Goal: Task Accomplishment & Management: Use online tool/utility

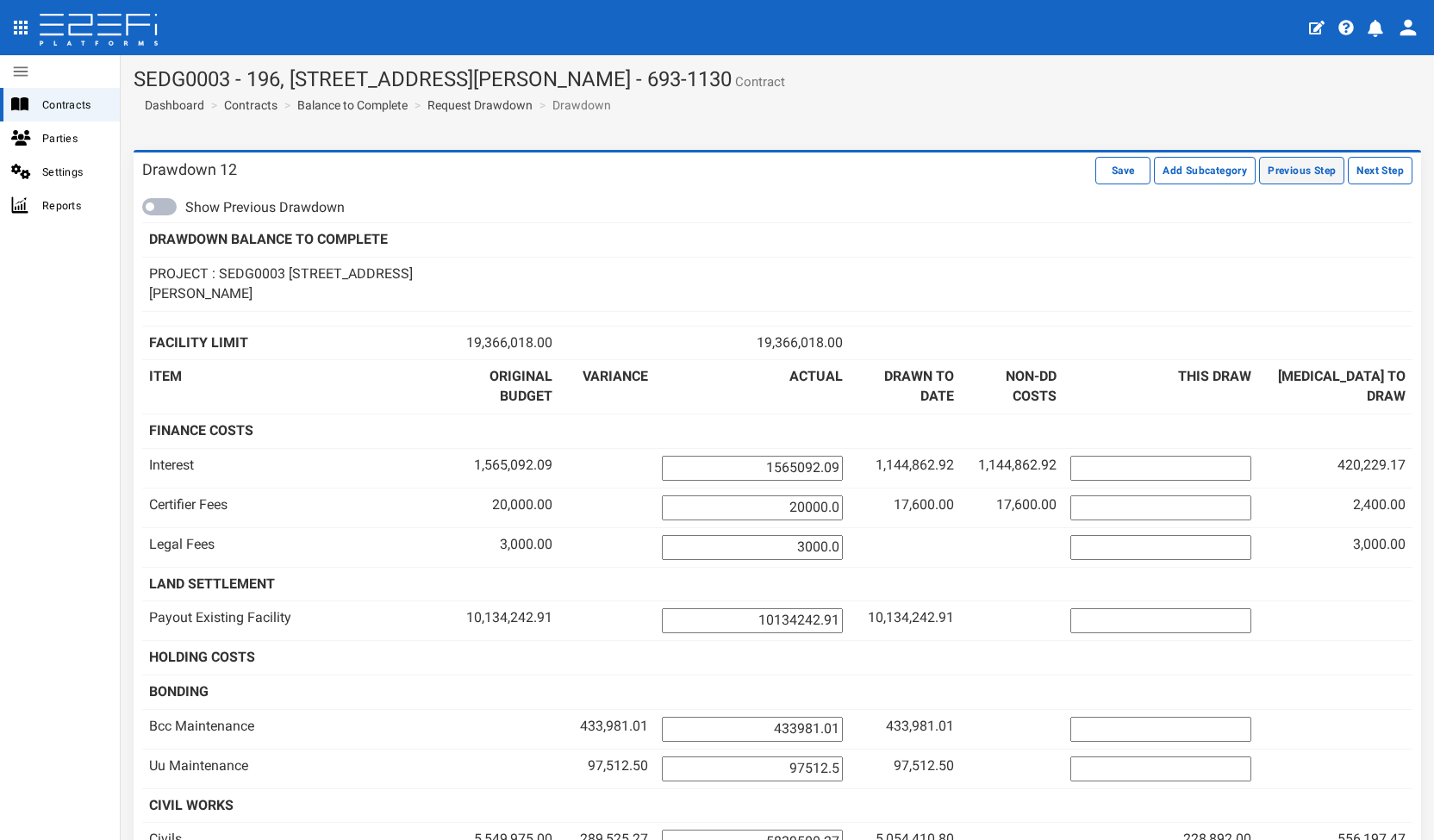
click at [1319, 172] on button "Previous Step" at bounding box center [1301, 171] width 85 height 28
click at [1305, 168] on button "Previous Step" at bounding box center [1301, 171] width 85 height 28
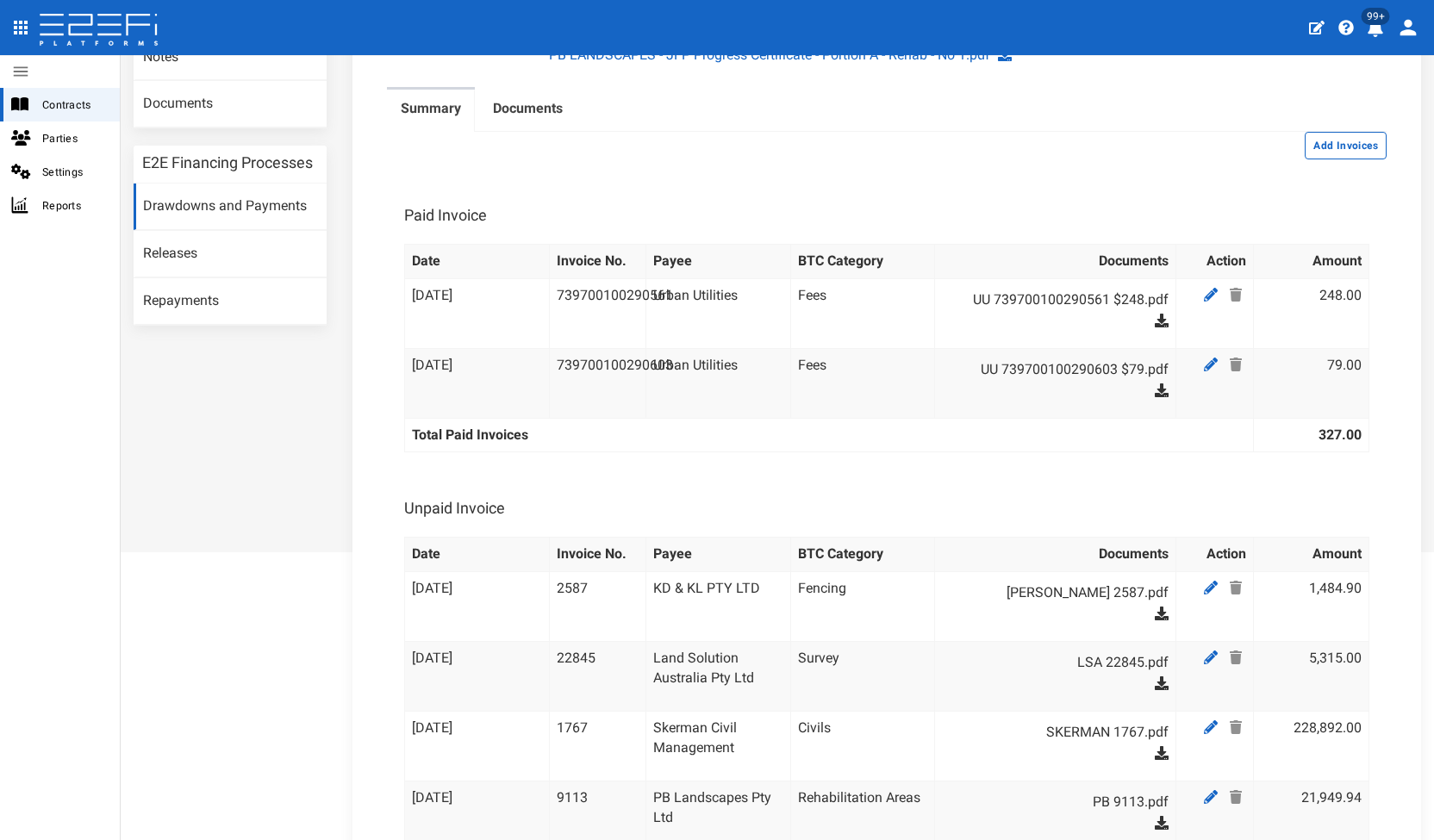
scroll to position [345, 0]
click at [1230, 286] on icon at bounding box center [1236, 293] width 12 height 13
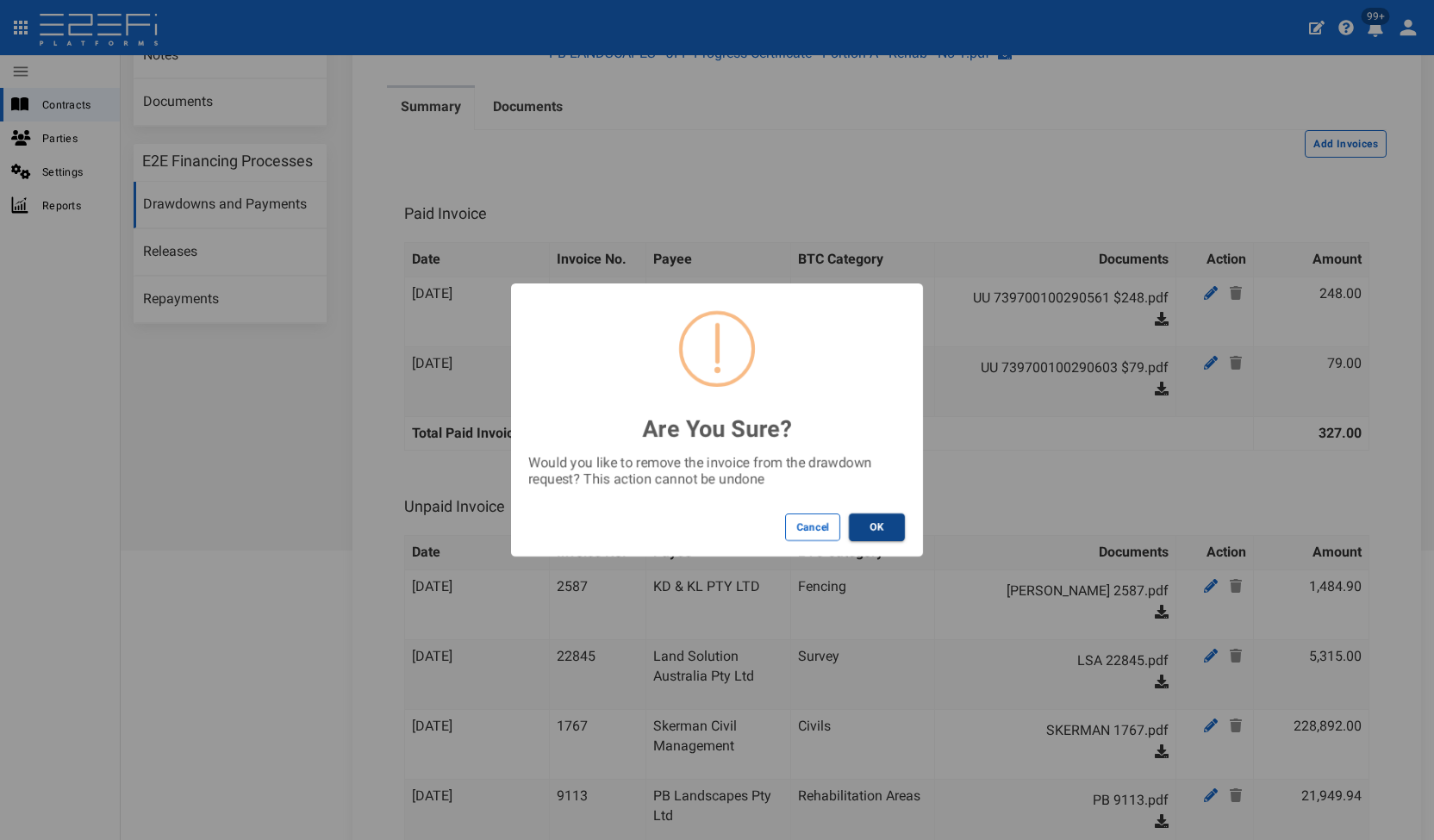
click at [858, 528] on button "OK" at bounding box center [877, 527] width 56 height 28
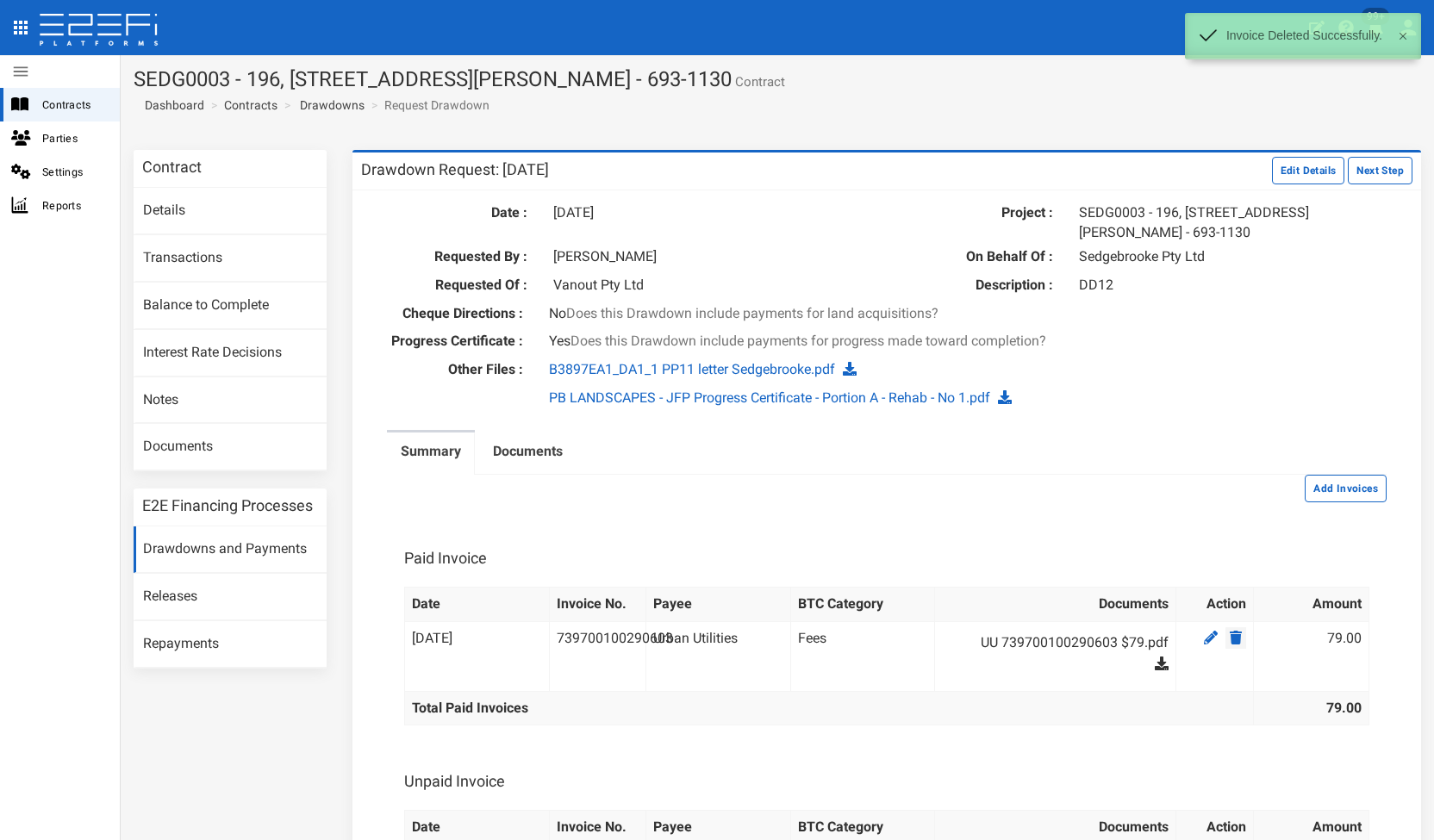
click at [1230, 636] on icon at bounding box center [1236, 637] width 12 height 13
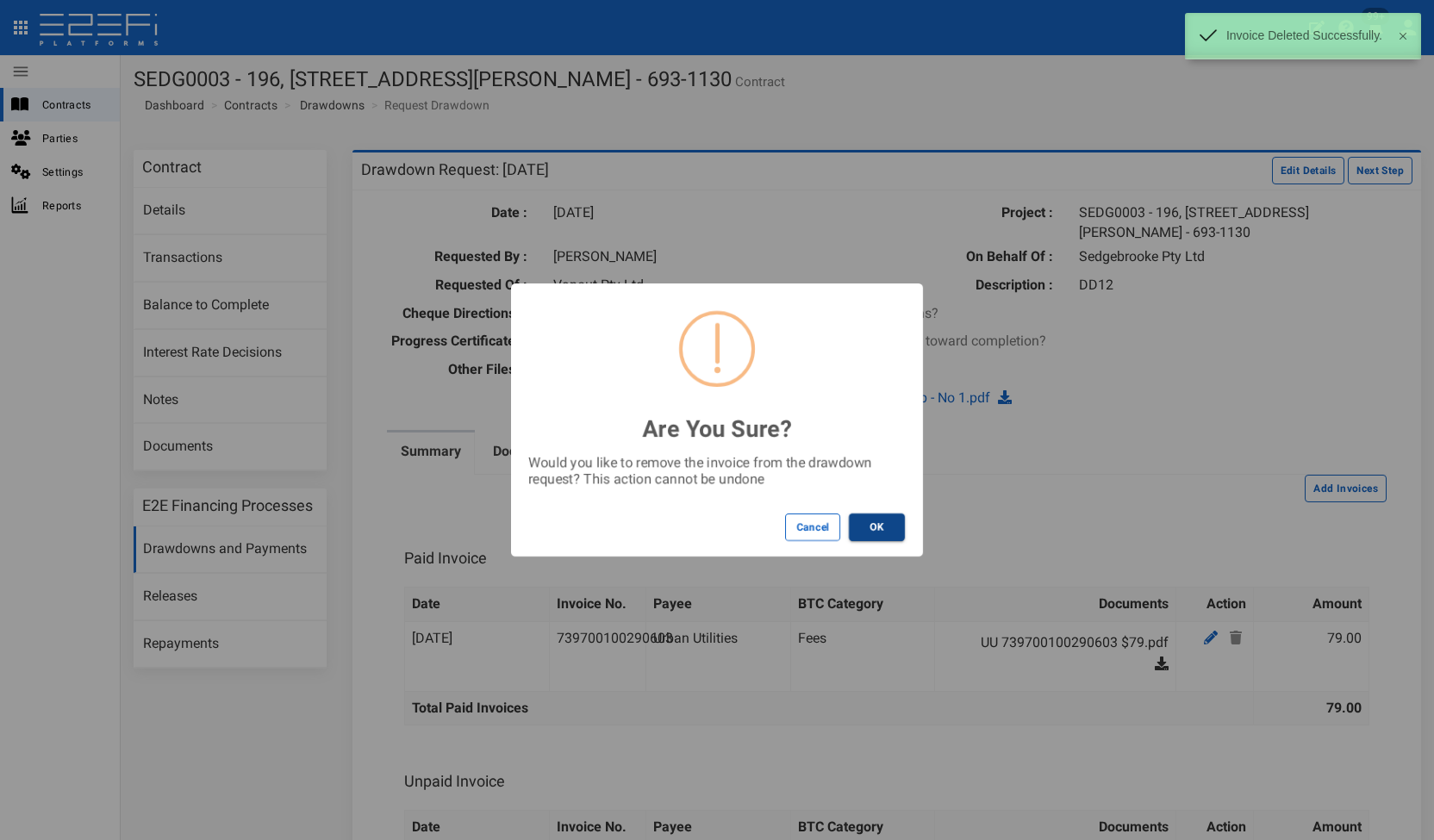
click at [861, 516] on button "OK" at bounding box center [877, 527] width 56 height 28
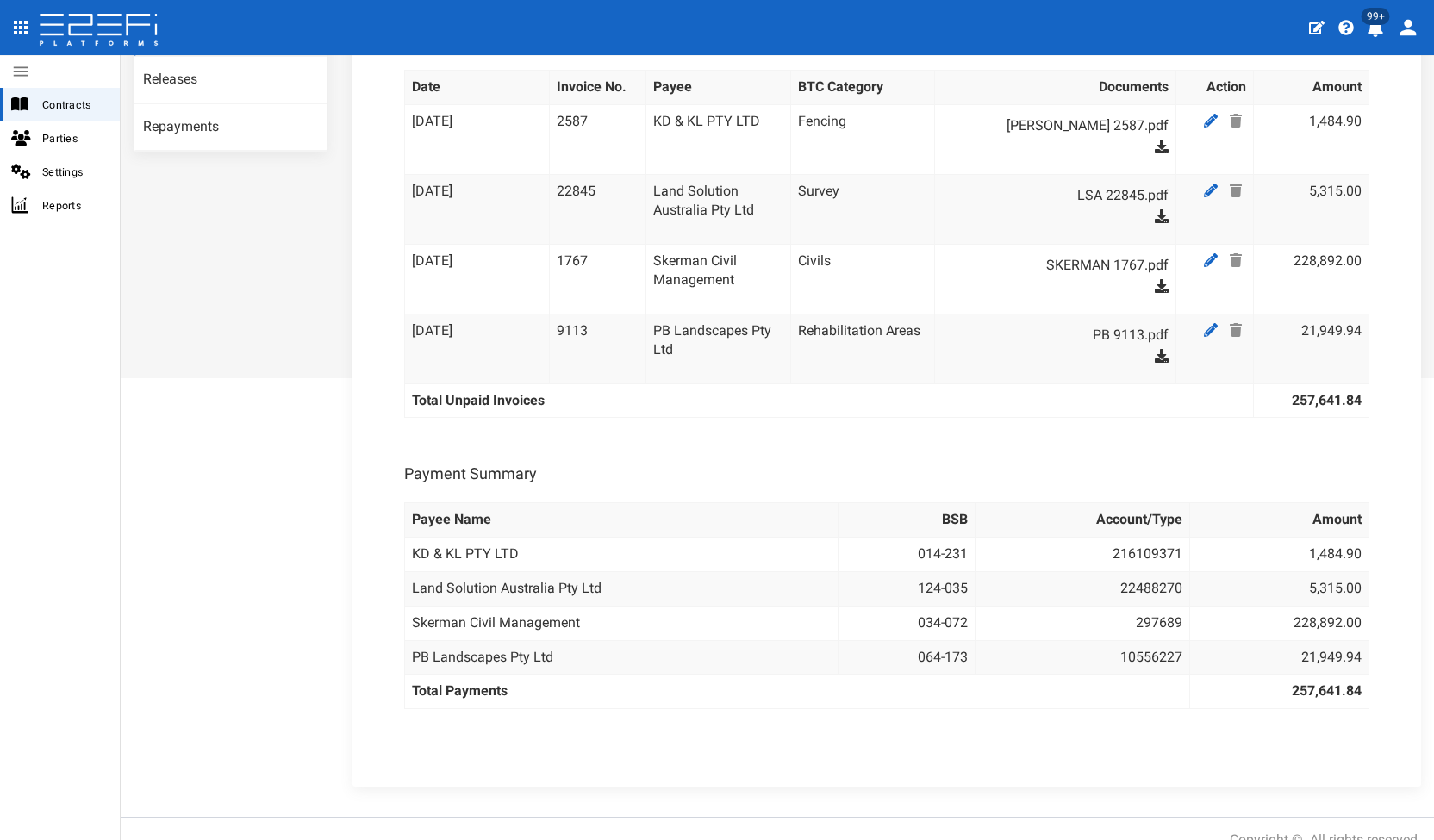
scroll to position [86, 0]
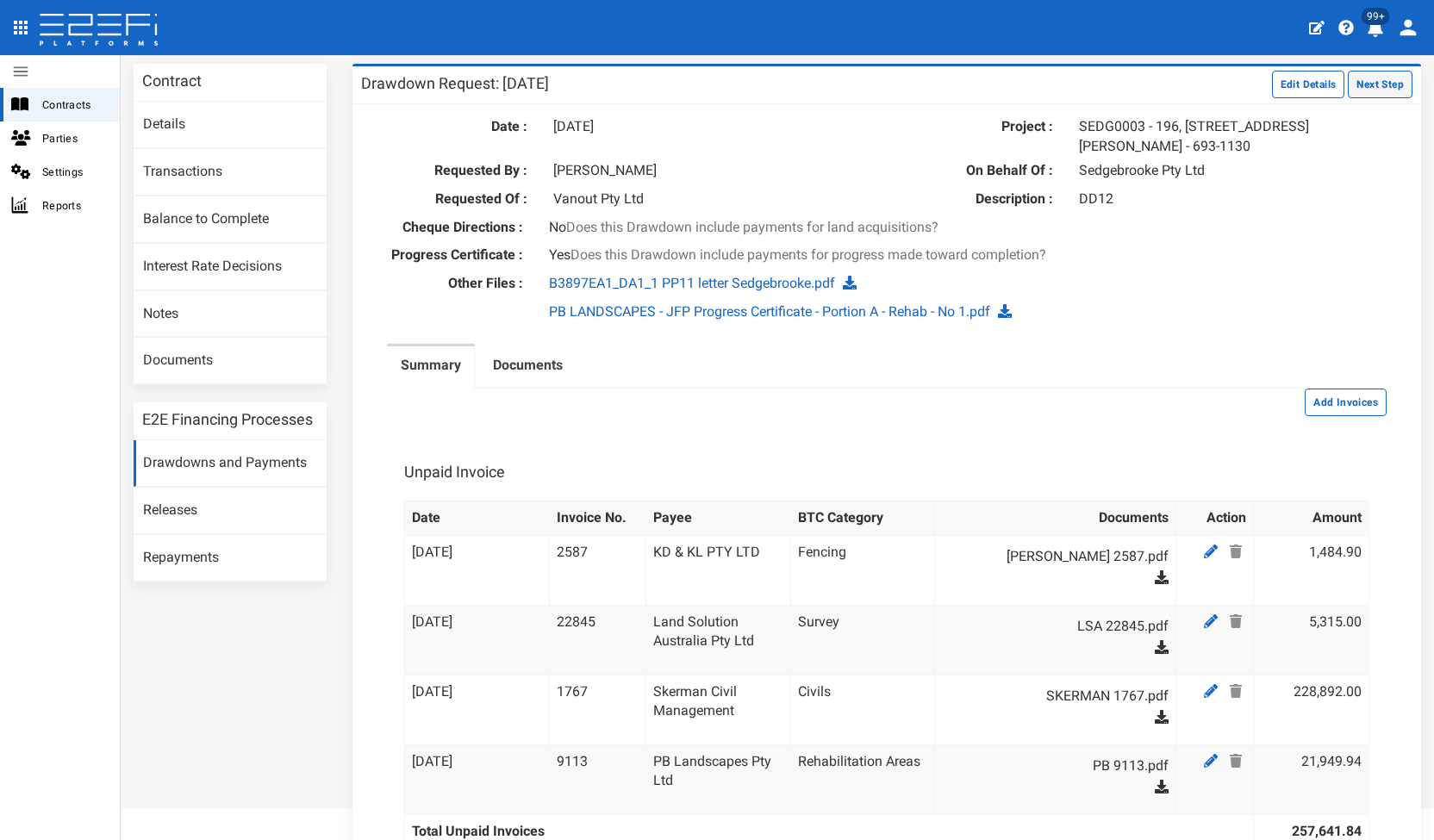
click at [1348, 92] on button "Next Step" at bounding box center [1380, 84] width 65 height 28
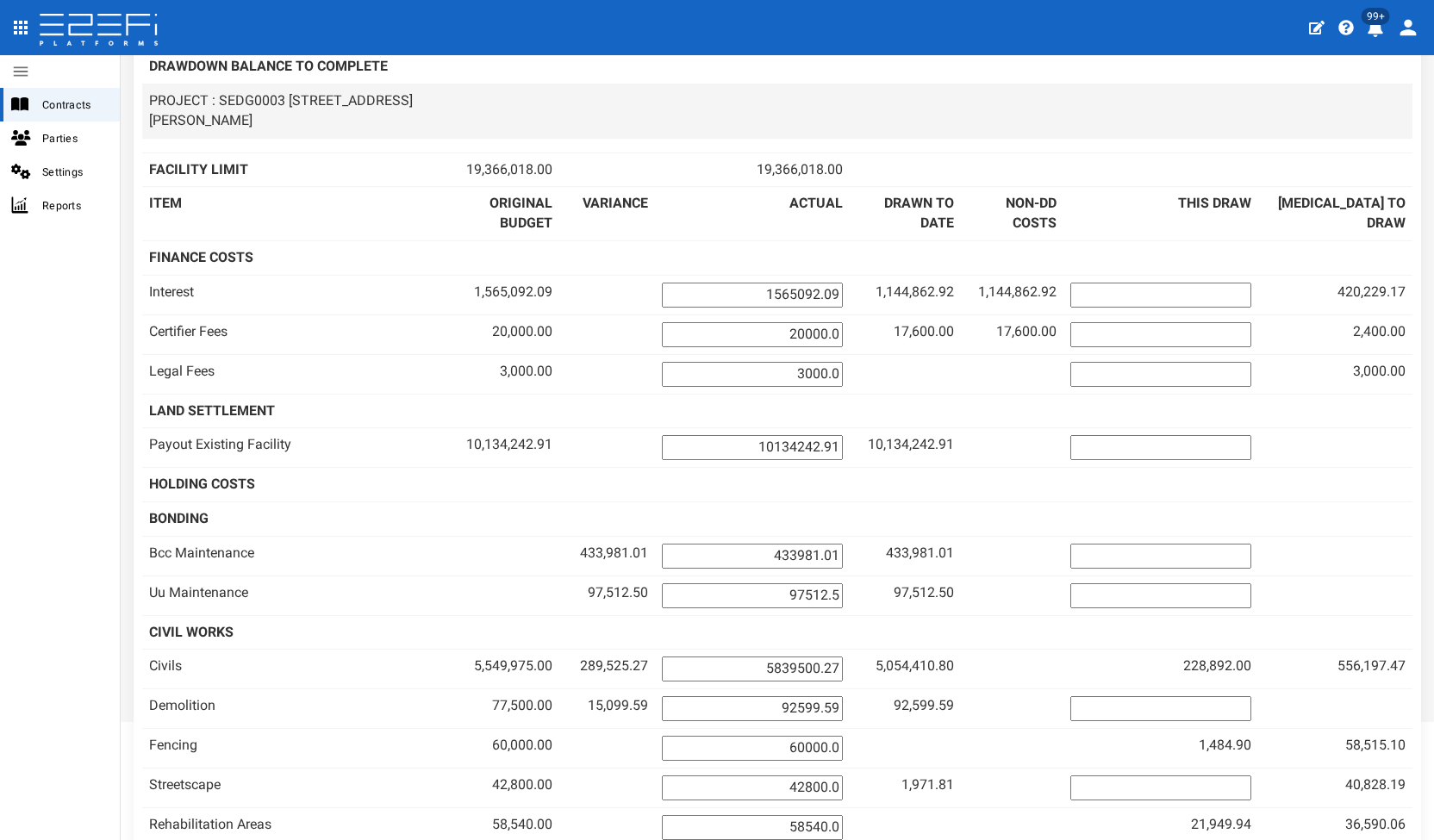
scroll to position [86, 0]
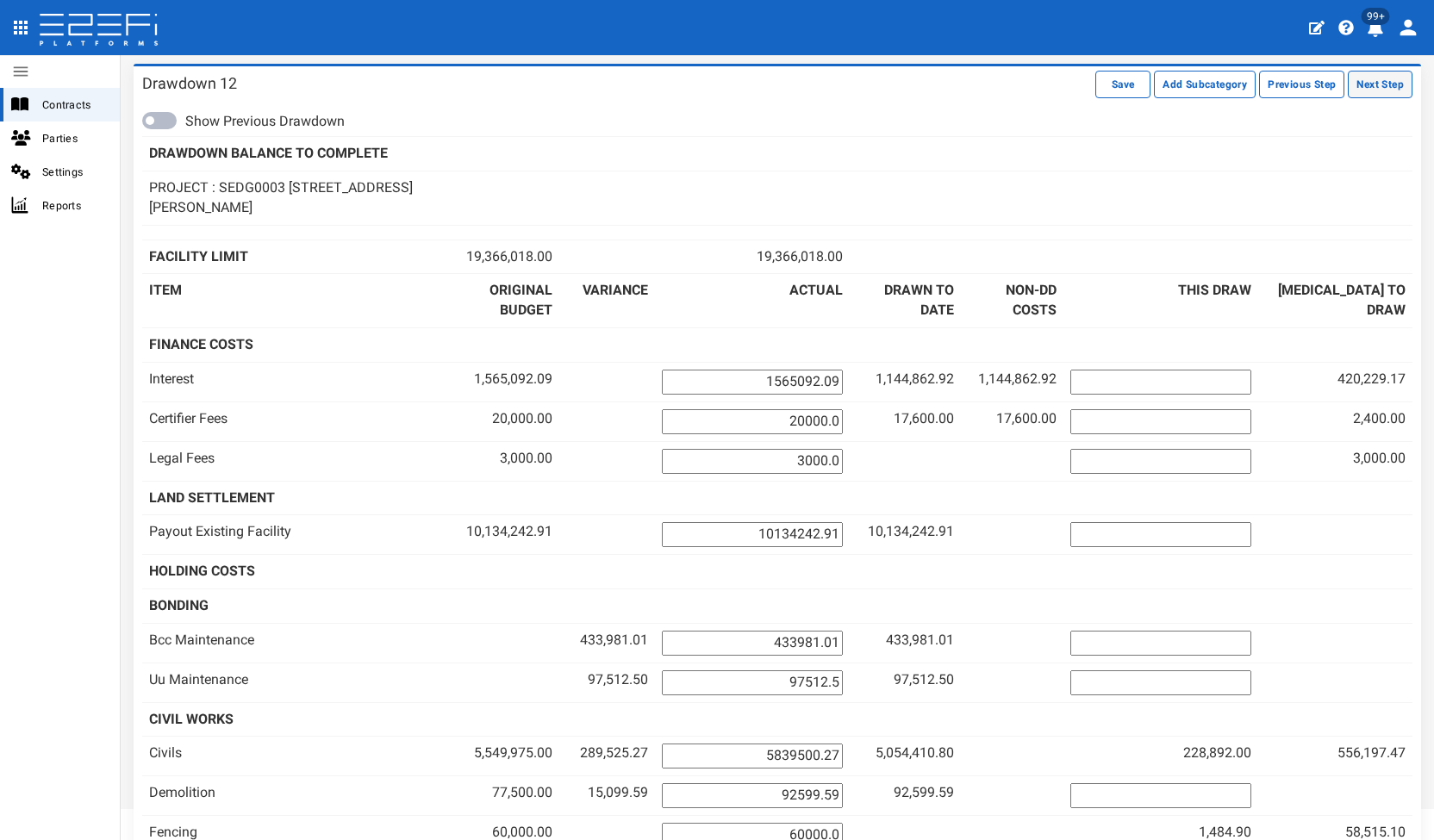
click at [1348, 83] on button "Next Step" at bounding box center [1380, 84] width 65 height 28
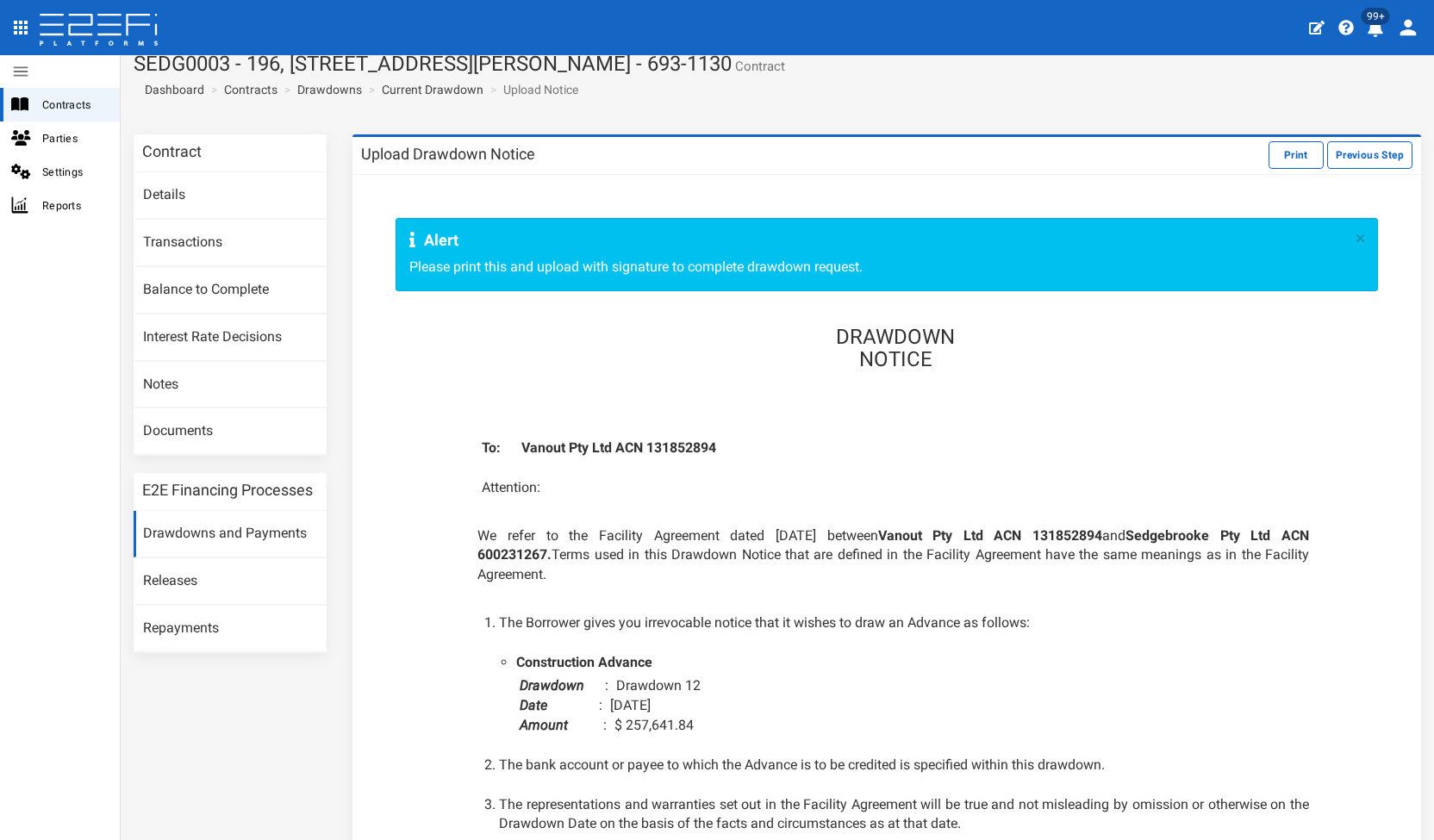
scroll to position [9, 0]
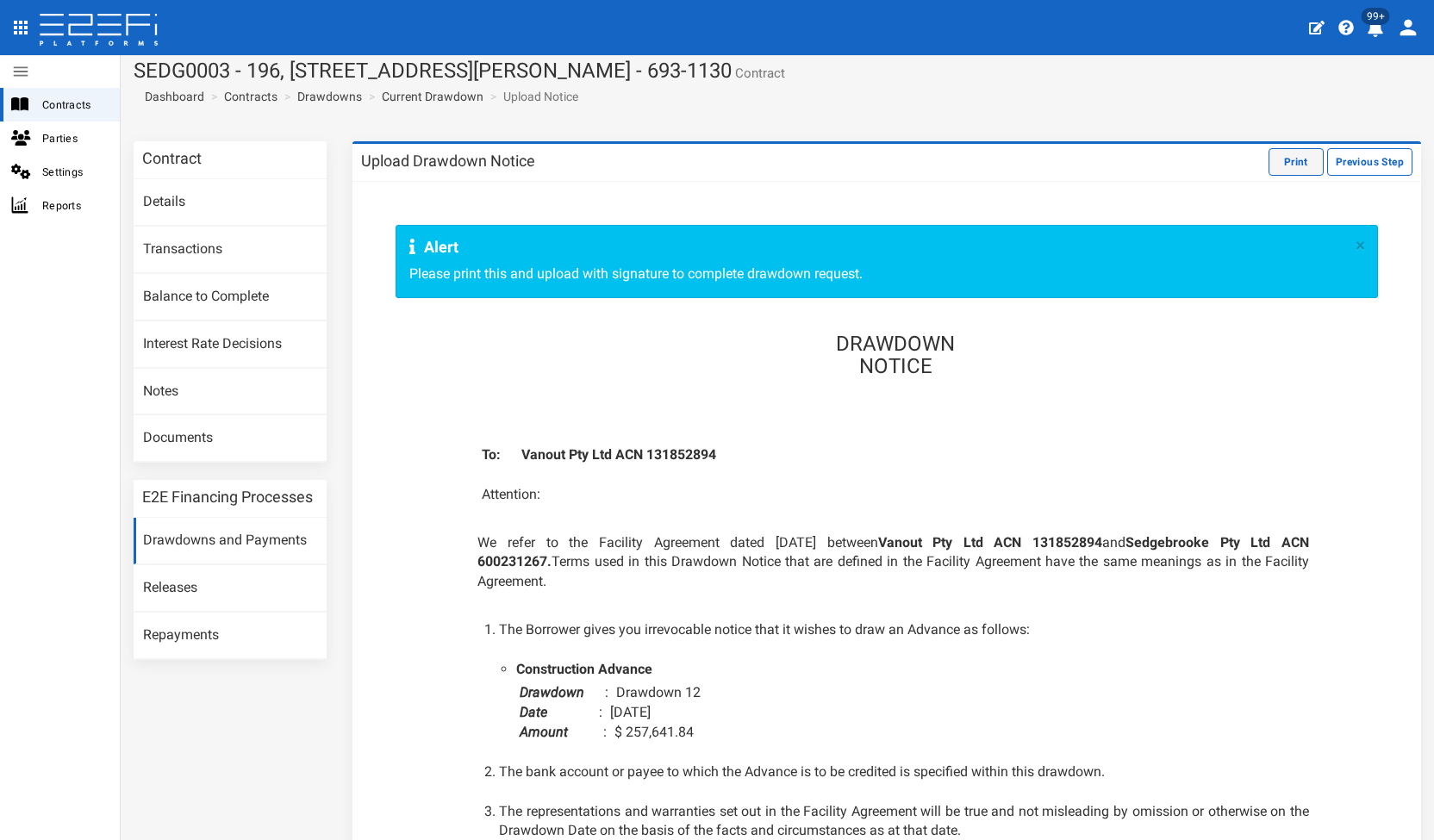
click at [1295, 154] on button "Print" at bounding box center [1296, 162] width 55 height 28
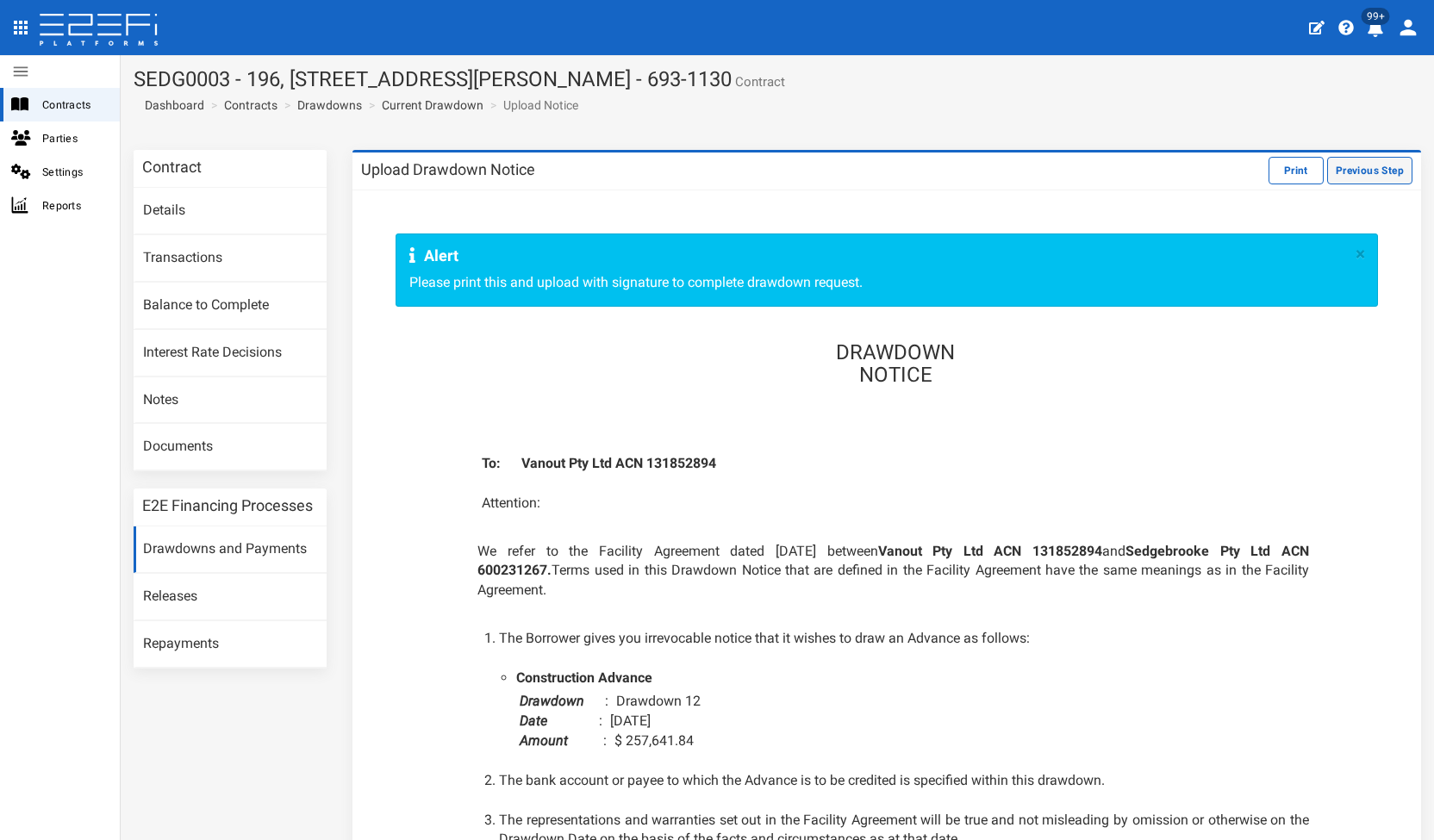
click at [1340, 164] on button "Previous Step" at bounding box center [1369, 171] width 85 height 28
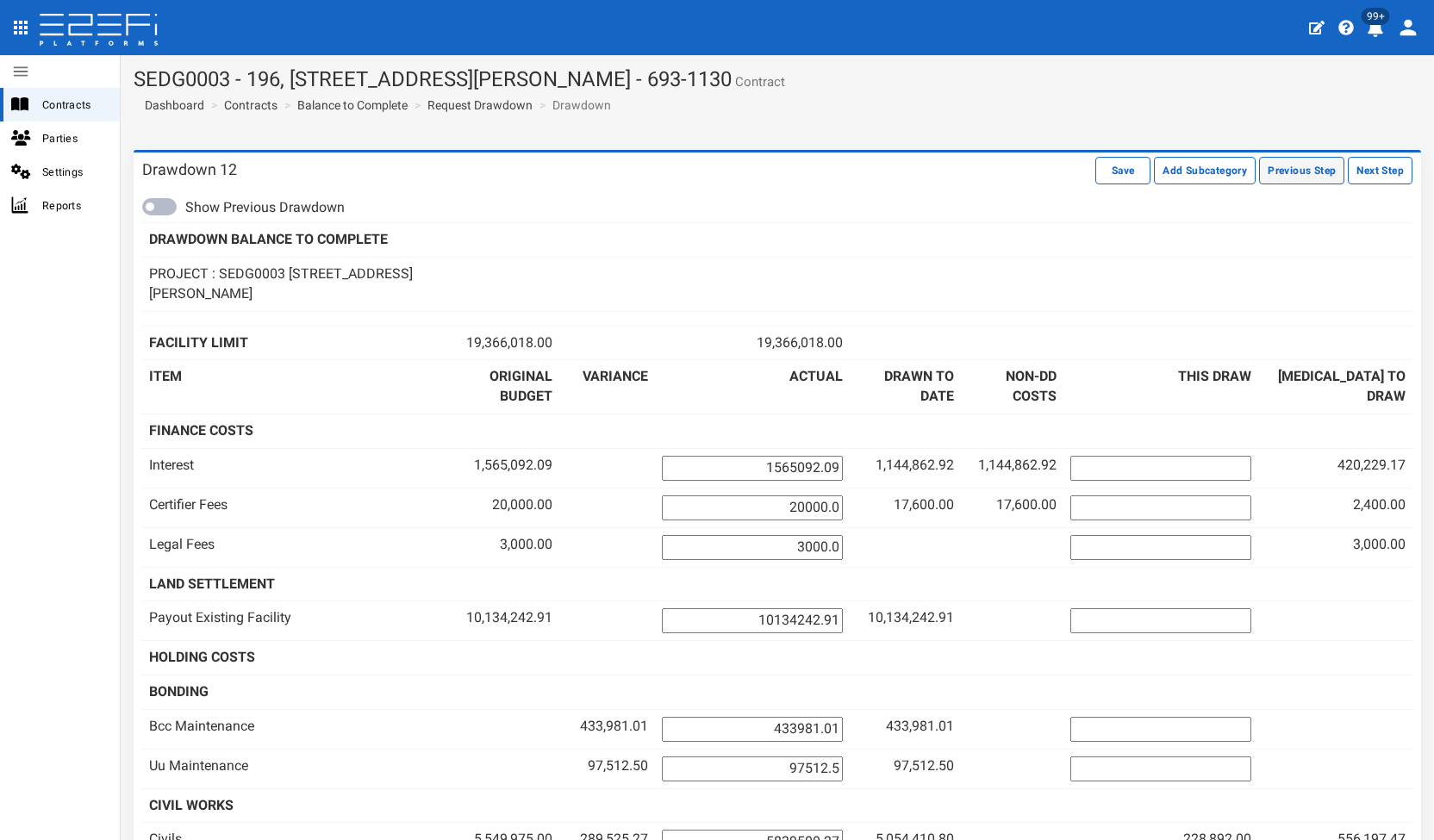
click at [1272, 168] on button "Previous Step" at bounding box center [1301, 171] width 85 height 28
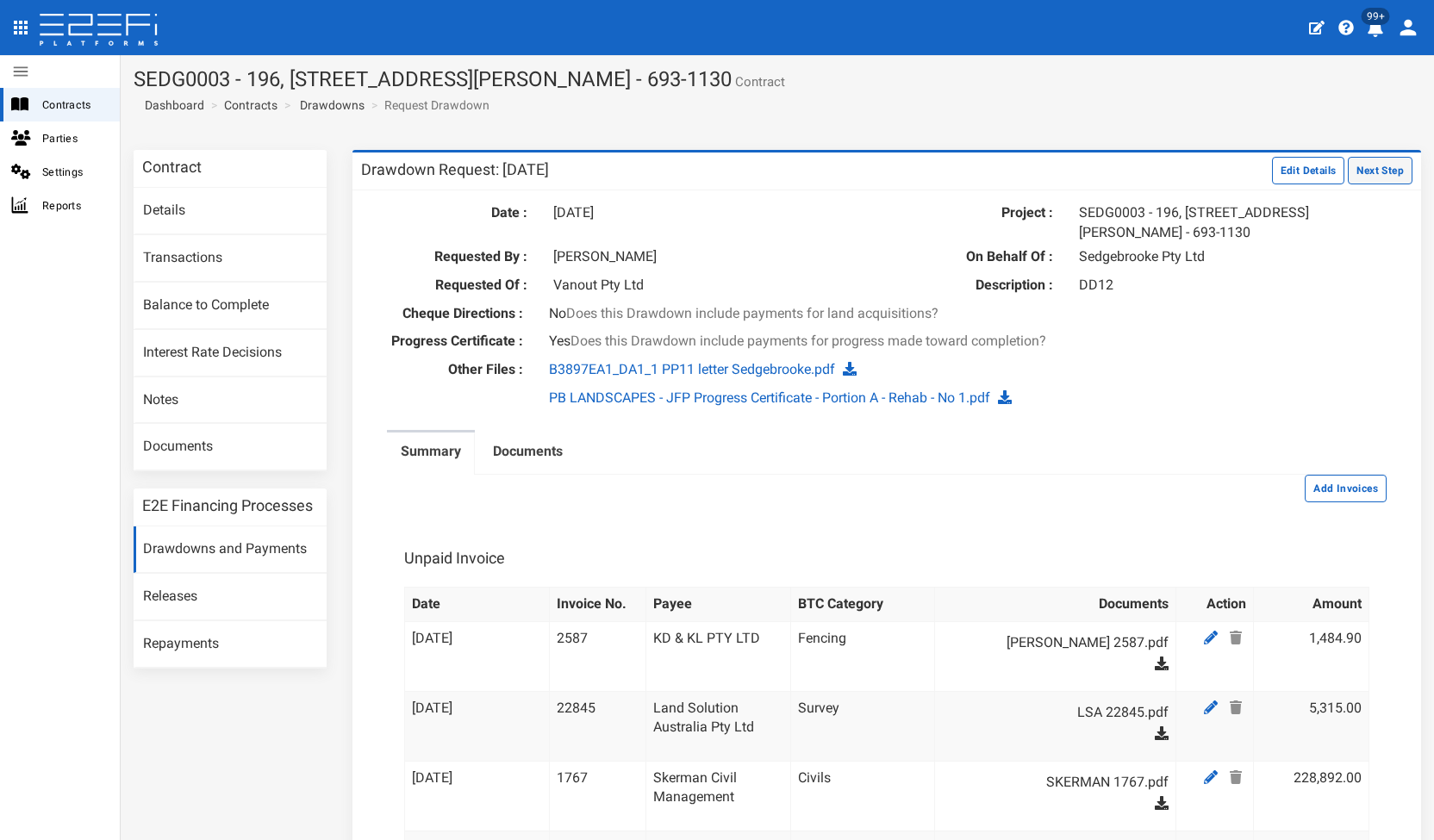
click at [1348, 171] on button "Next Step" at bounding box center [1380, 171] width 65 height 28
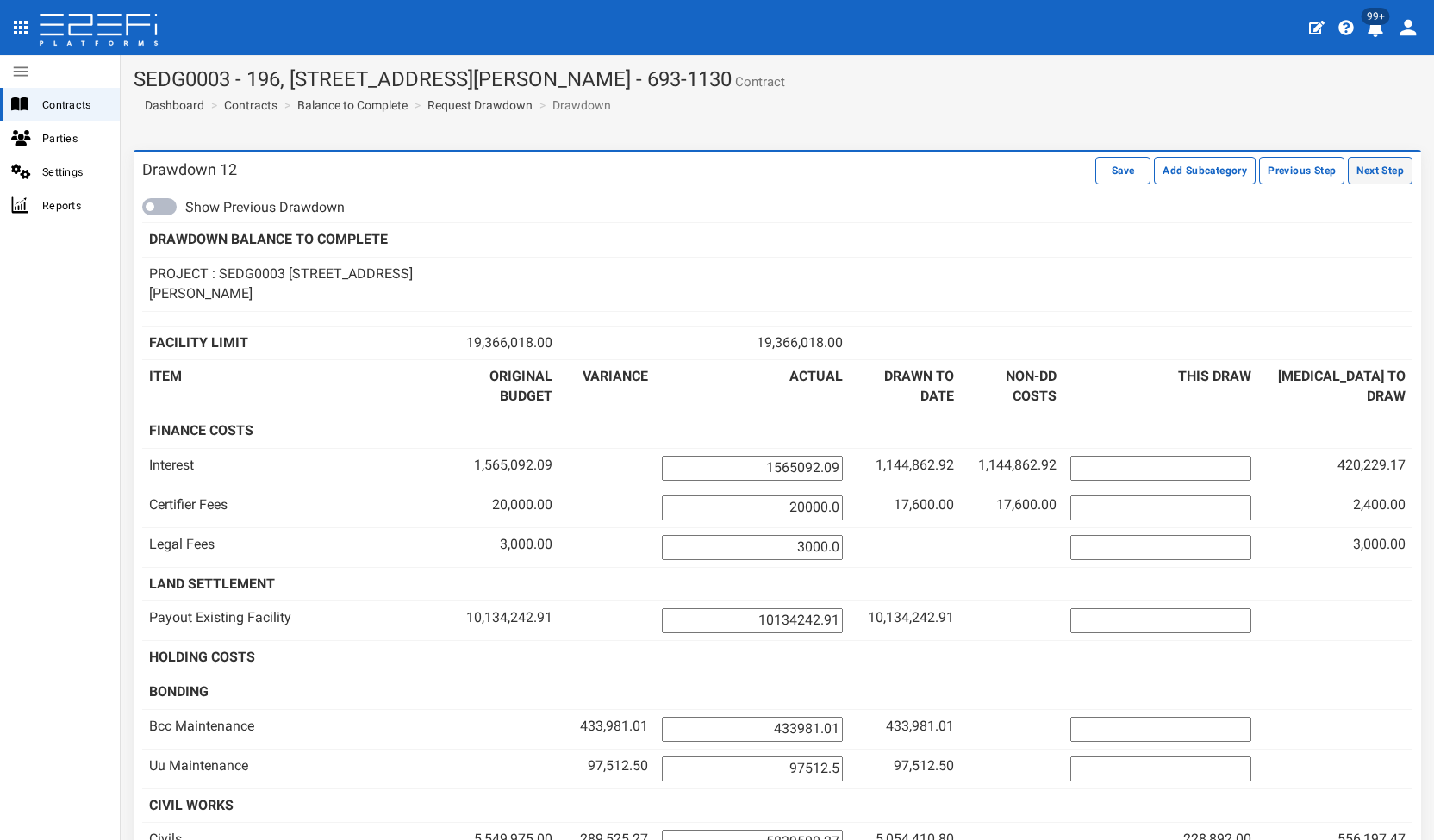
click at [1349, 172] on button "Next Step" at bounding box center [1380, 171] width 65 height 28
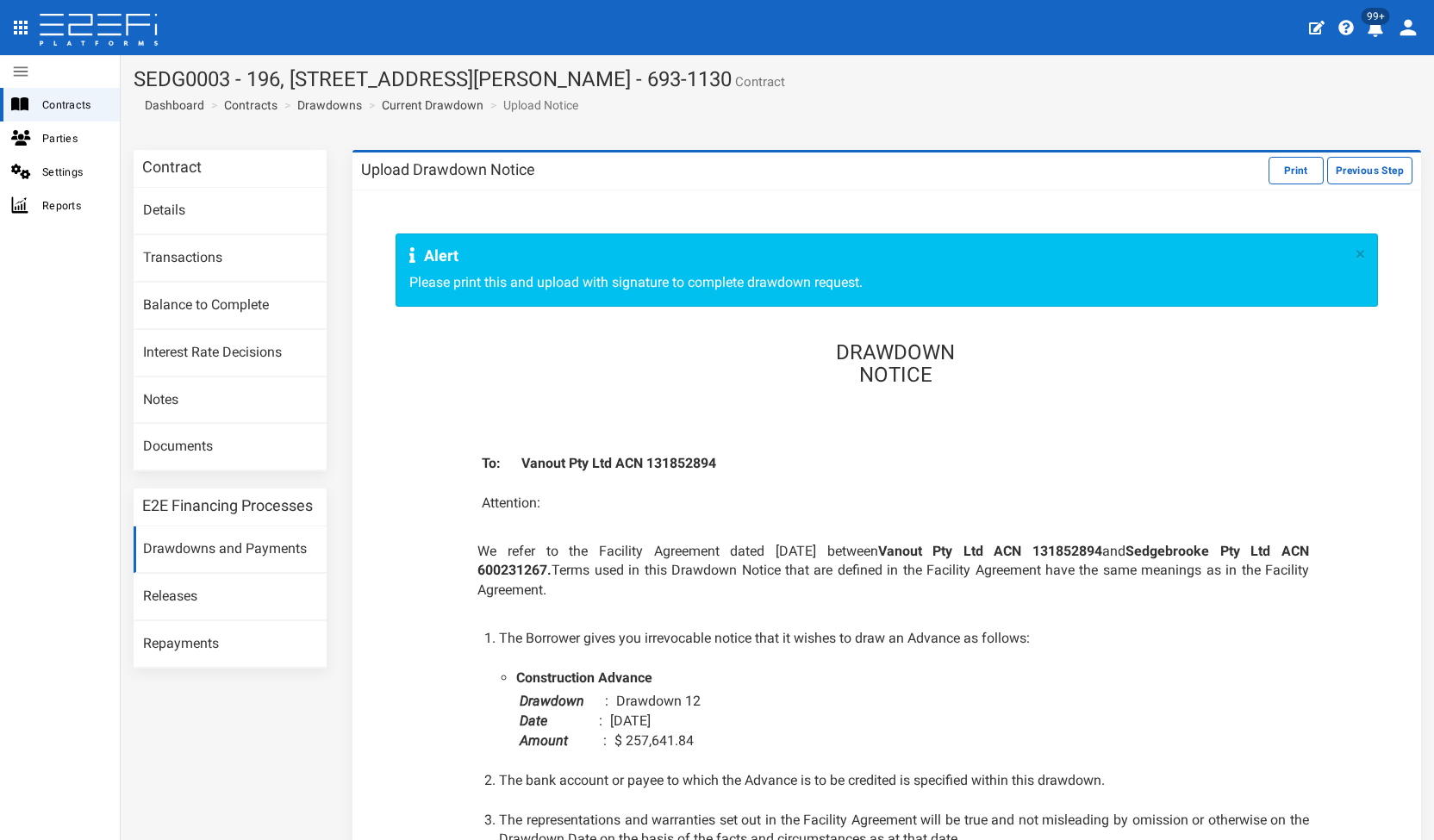
scroll to position [431, 0]
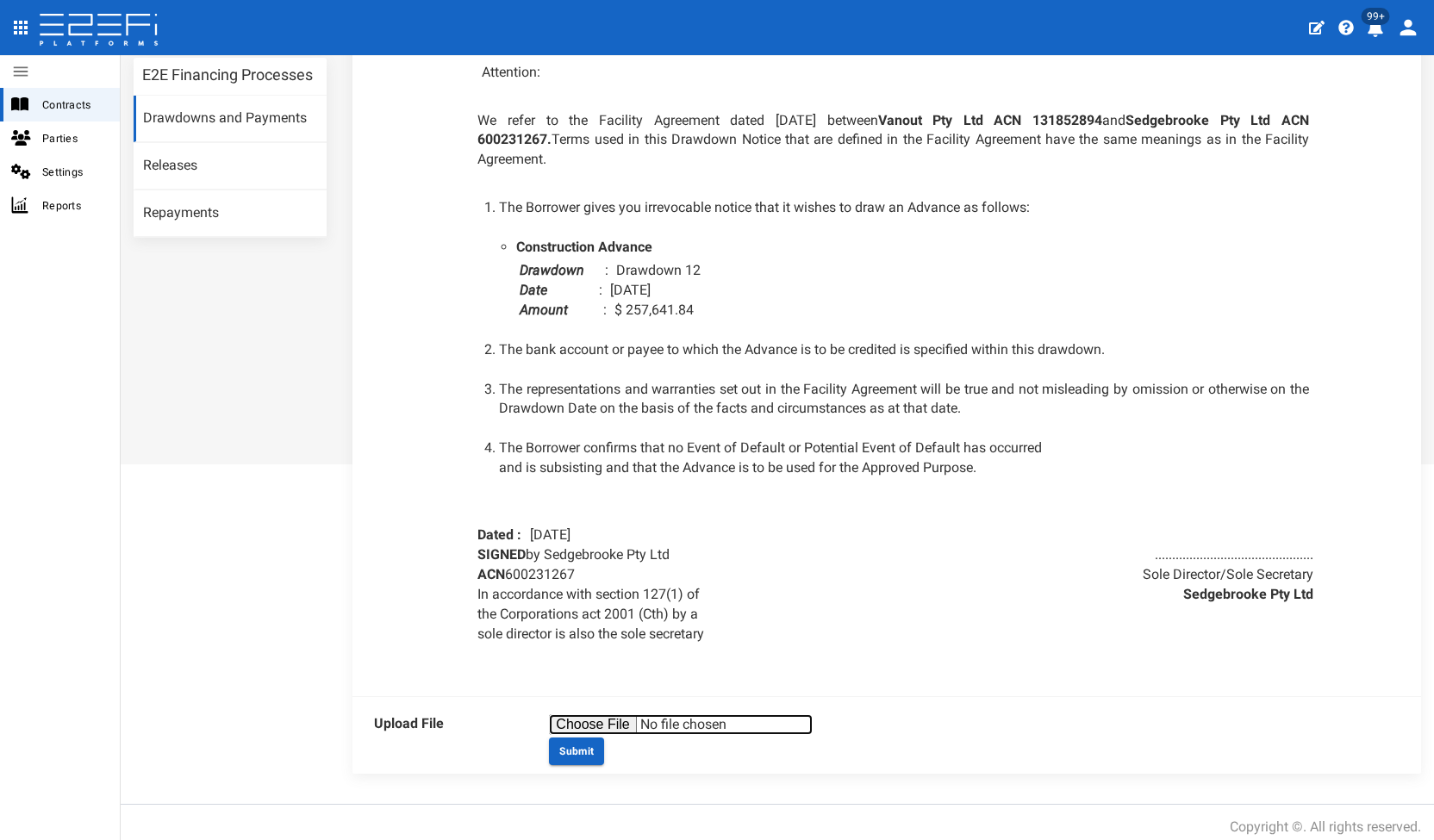
click at [603, 718] on input "file" at bounding box center [681, 724] width 264 height 21
type input "C:\fakepath\SEDG0003 DD12.pdf"
click at [579, 756] on button "Submit" at bounding box center [576, 751] width 55 height 28
